Goal: Task Accomplishment & Management: Use online tool/utility

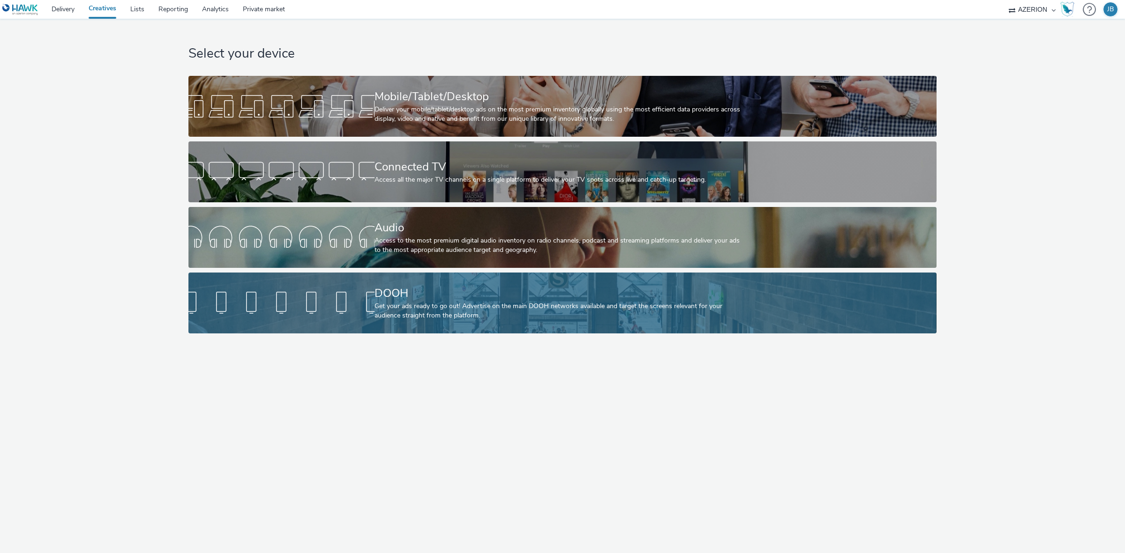
click at [416, 301] on div "DOOH Get your ads ready to go out! Advertise on the main DOOH networks availabl…" at bounding box center [560, 303] width 372 height 61
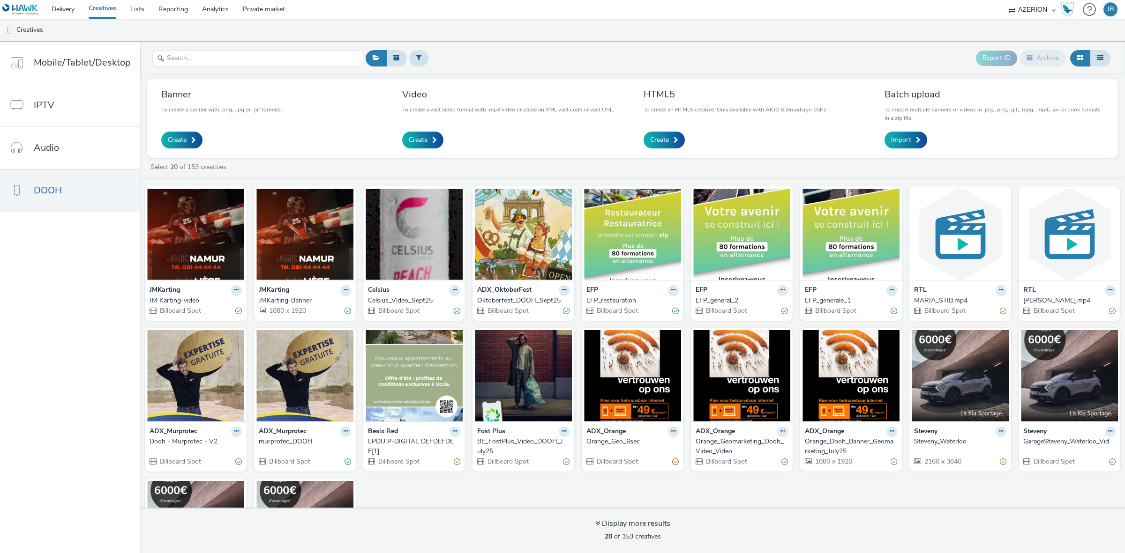
click at [386, 300] on div "Celsius_Video_Sept25" at bounding box center [412, 300] width 89 height 9
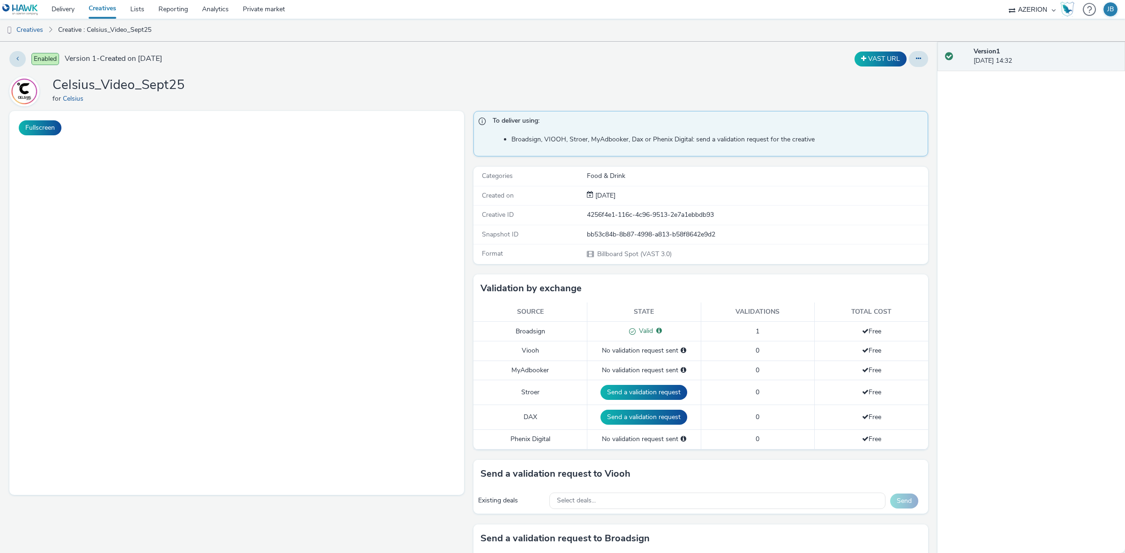
scroll to position [176, 0]
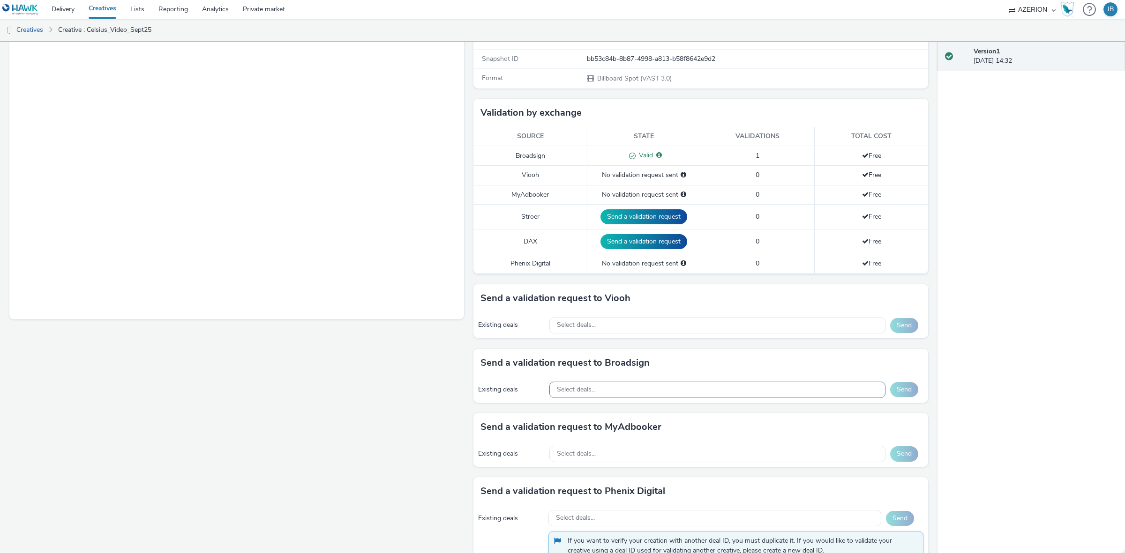
click at [662, 390] on div "Select deals..." at bounding box center [717, 390] width 336 height 16
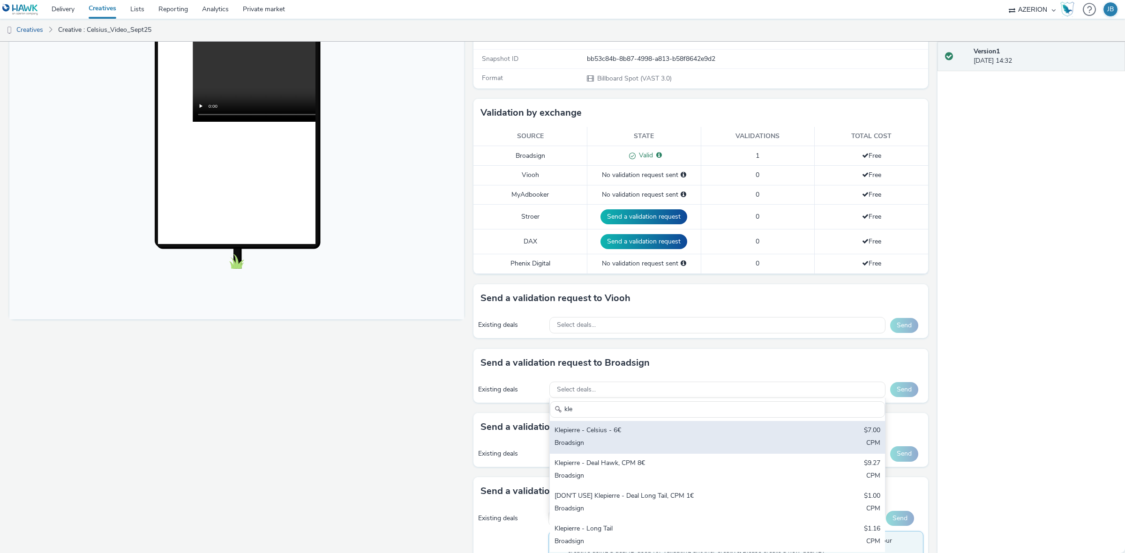
type input "kle"
click at [641, 443] on div "Broadsign" at bounding box center [662, 444] width 216 height 11
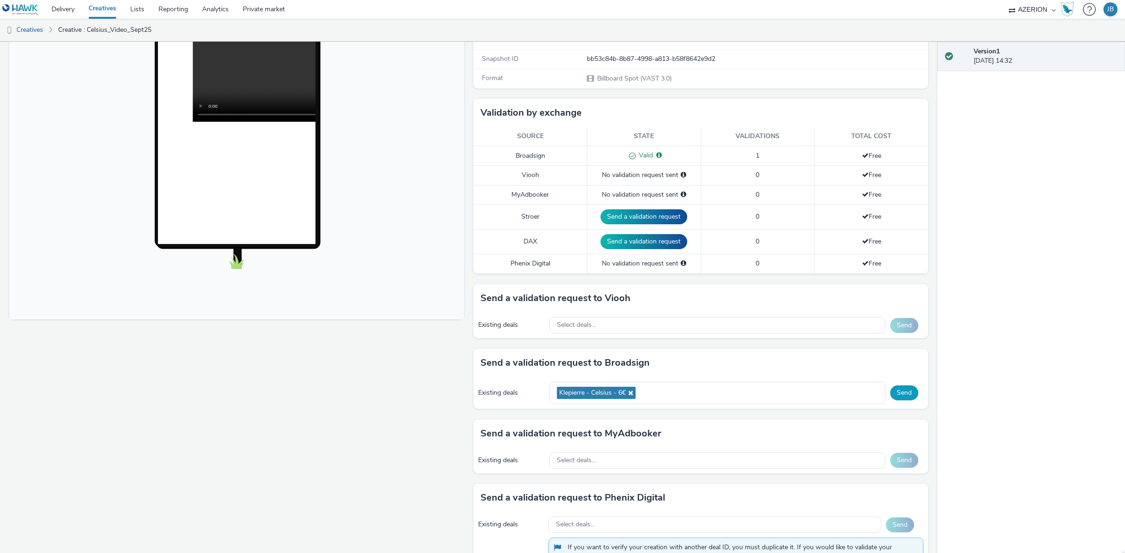
click at [896, 392] on button "Send" at bounding box center [904, 393] width 28 height 15
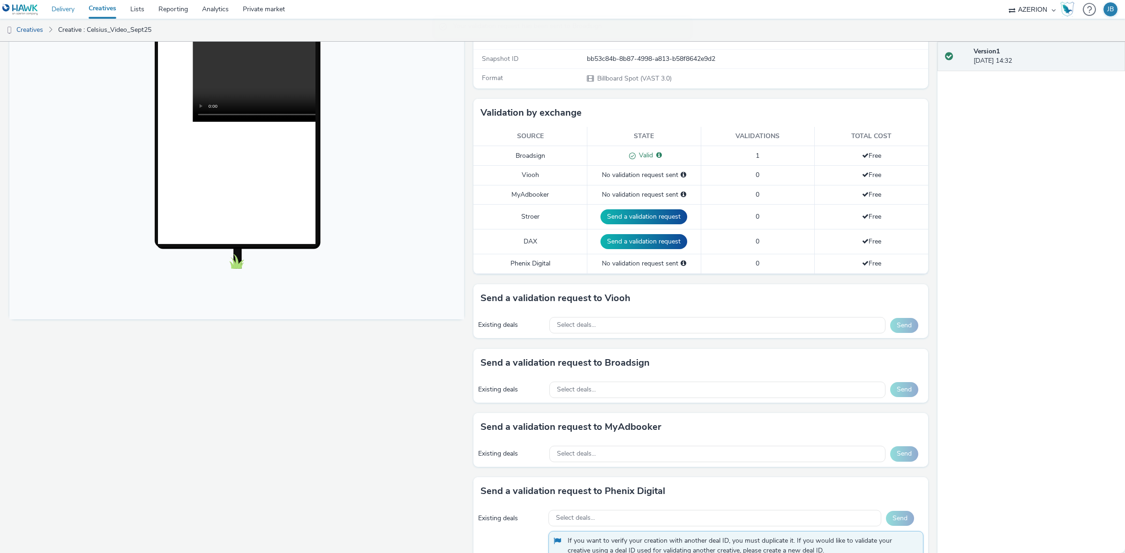
click at [64, 5] on link "Delivery" at bounding box center [63, 9] width 37 height 19
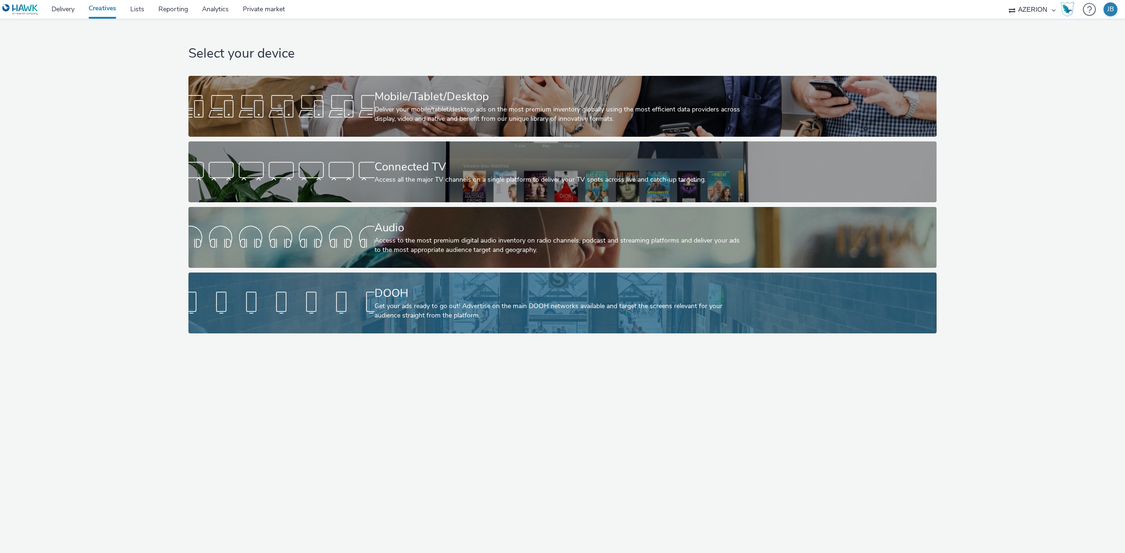
click at [289, 300] on div at bounding box center [281, 303] width 186 height 30
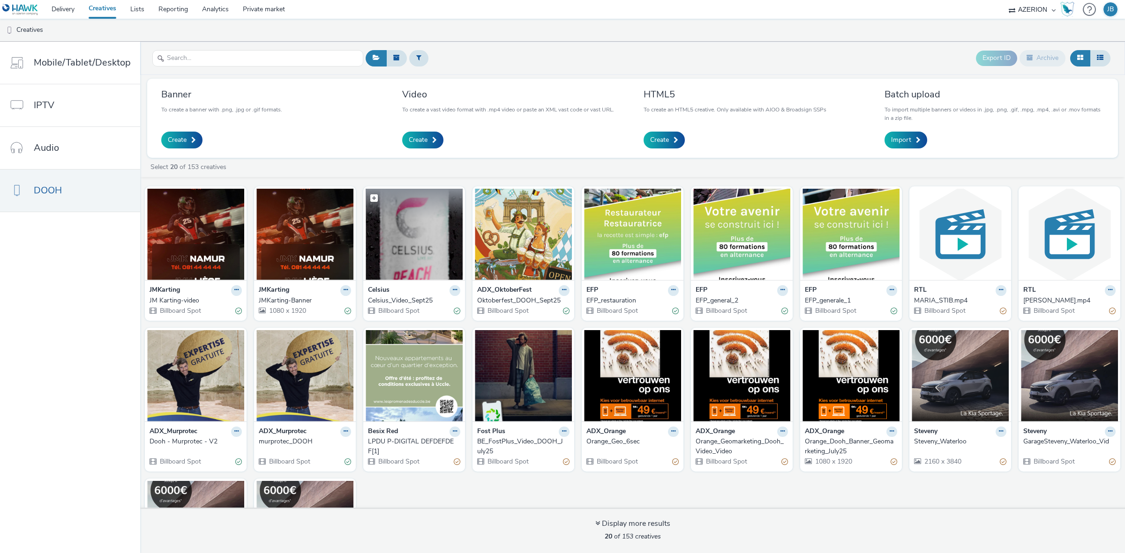
click at [418, 227] on img at bounding box center [413, 234] width 97 height 91
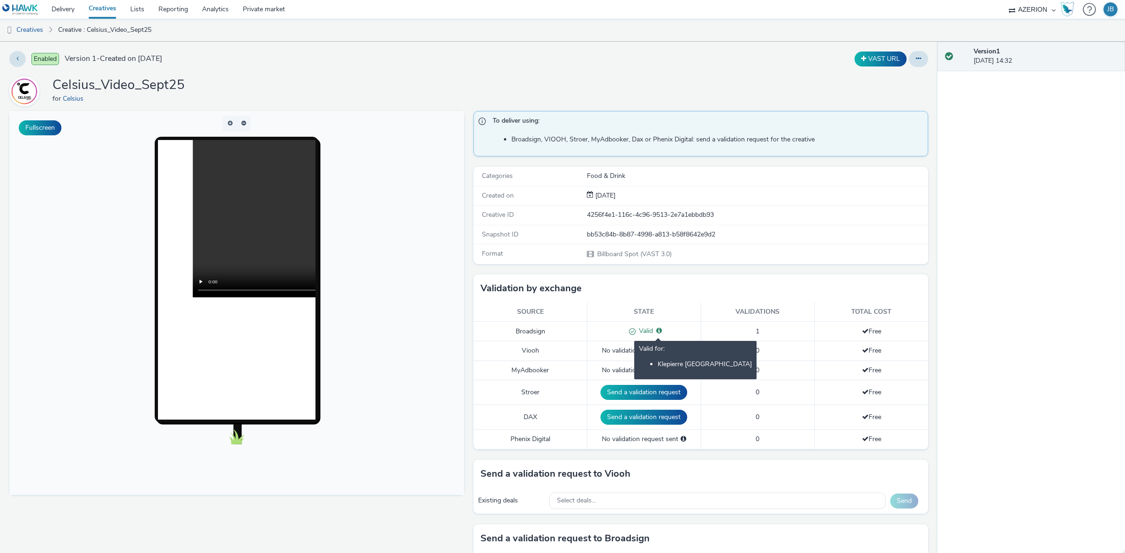
scroll to position [59, 0]
